Goal: Navigation & Orientation: Find specific page/section

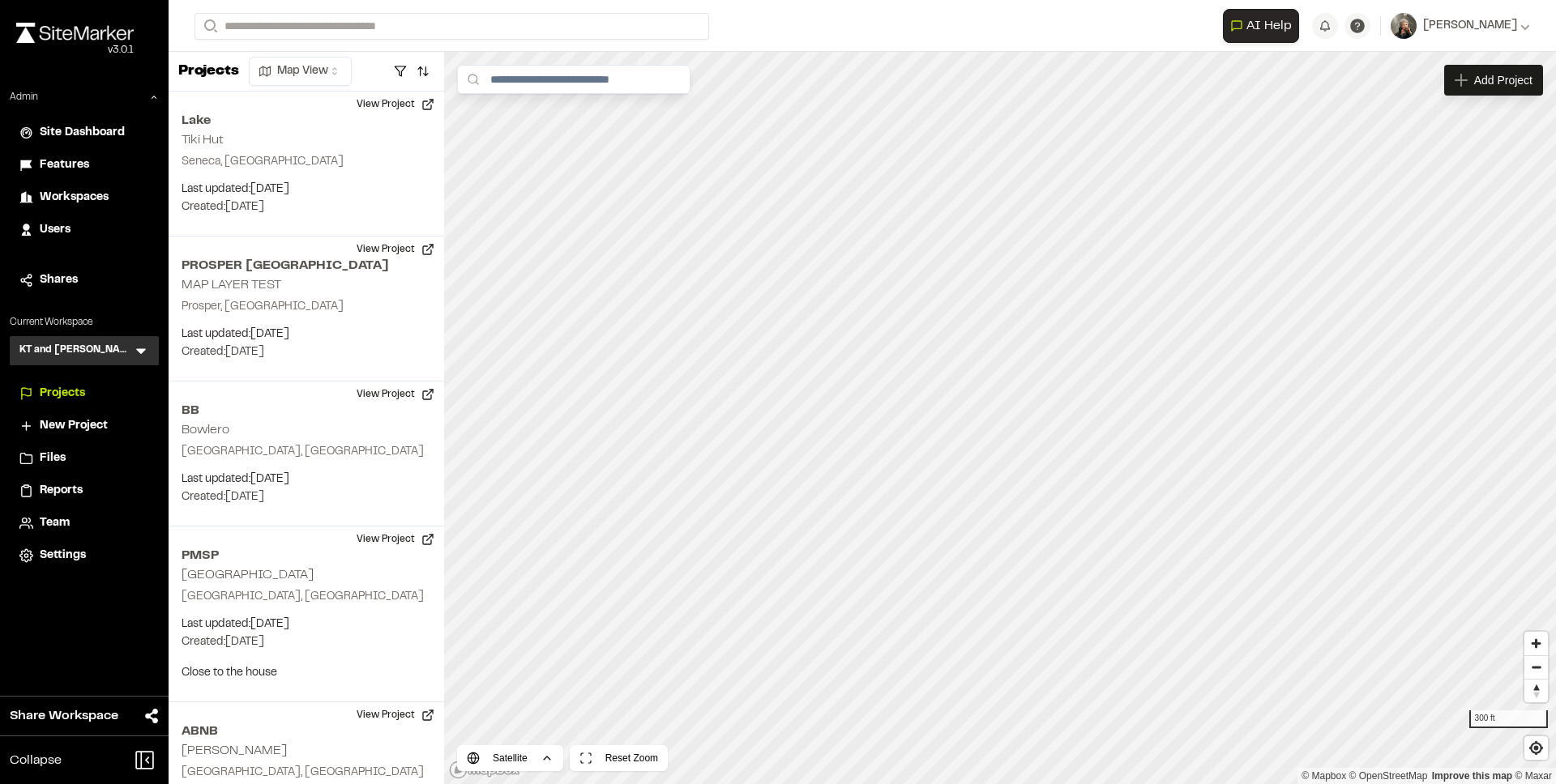
scroll to position [756, 0]
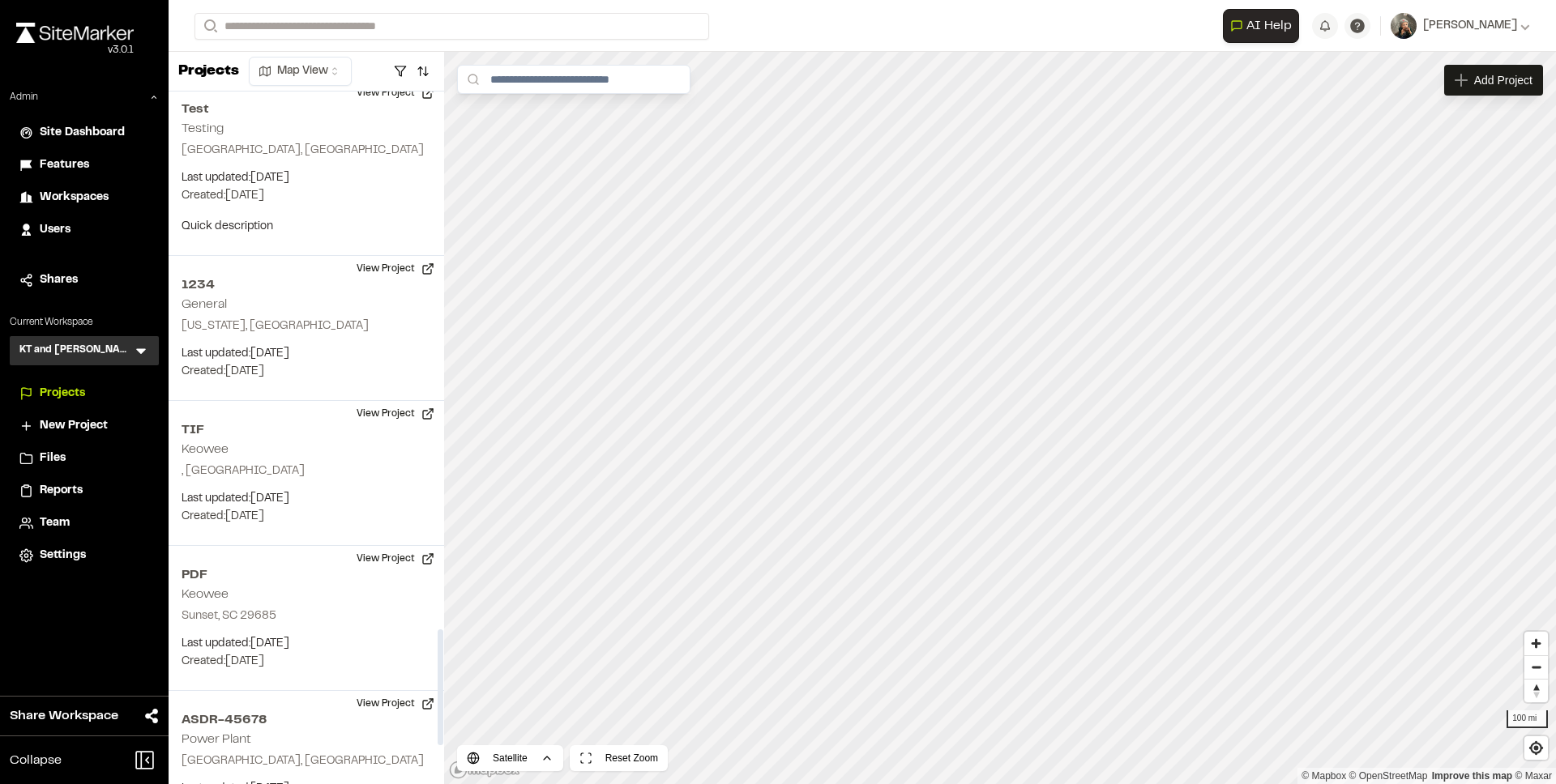
scroll to position [3438, 0]
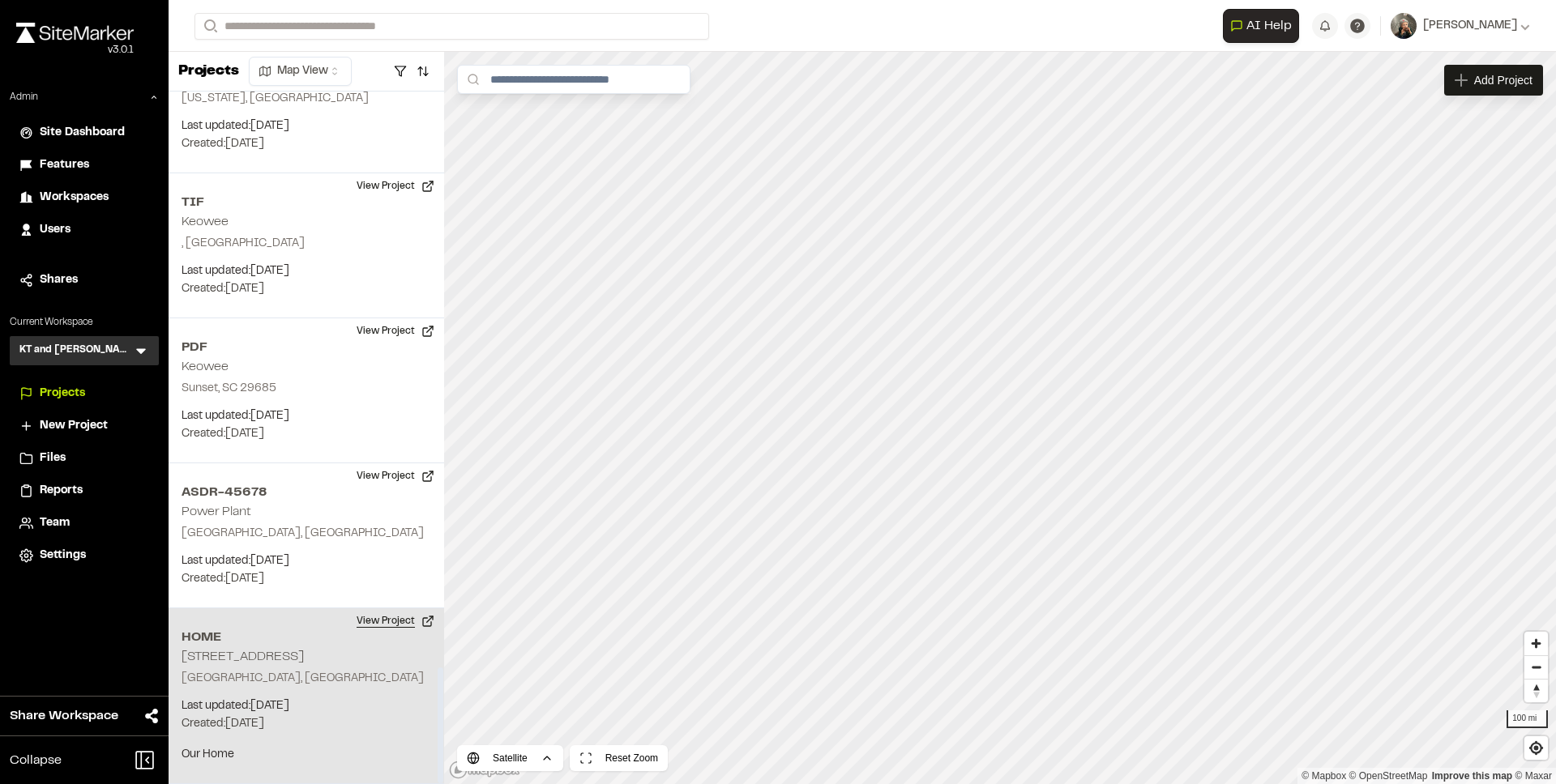
click at [403, 623] on button "View Project" at bounding box center [395, 621] width 97 height 26
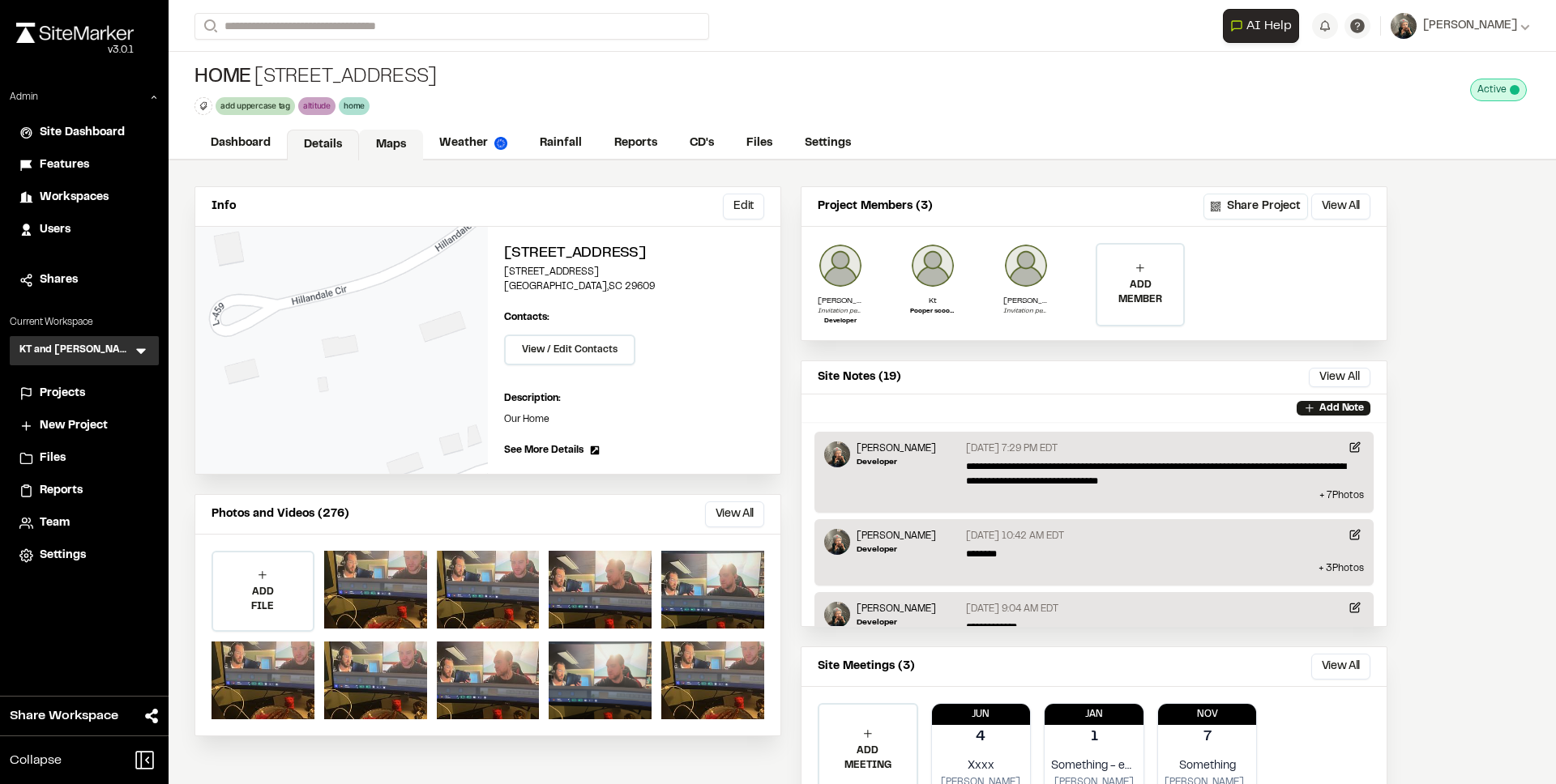
click at [366, 154] on link "Maps" at bounding box center [391, 145] width 64 height 31
